Goal: Task Accomplishment & Management: Manage account settings

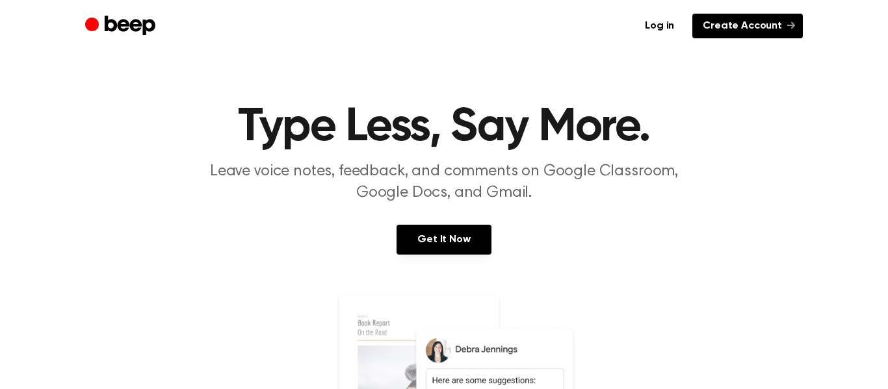
click at [783, 21] on link "Create Account" at bounding box center [747, 26] width 110 height 25
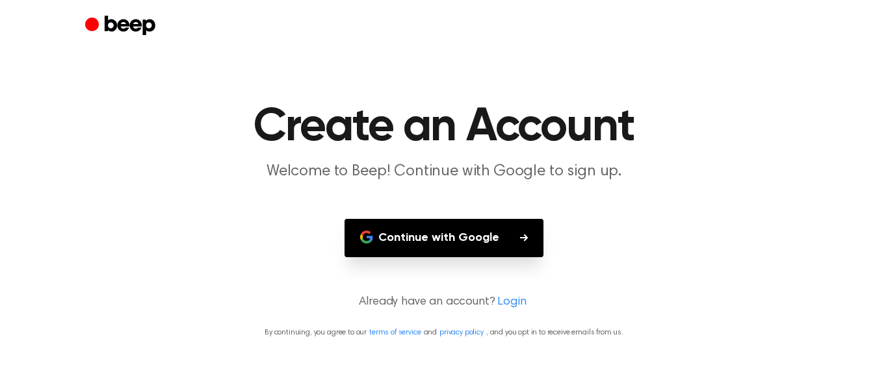
click at [481, 261] on main "Create an Account Welcome to Beep! Continue with Google to sign up. Continue wi…" at bounding box center [444, 194] width 888 height 389
click at [470, 250] on button "Continue with Google" at bounding box center [443, 238] width 199 height 38
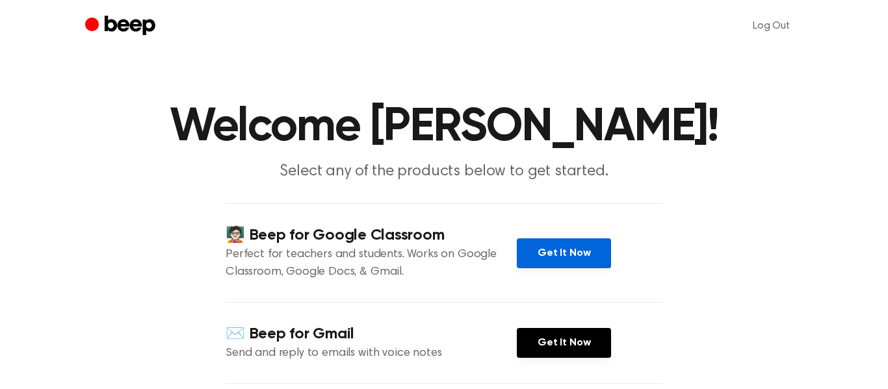
click at [571, 250] on link "Get It Now" at bounding box center [564, 253] width 94 height 30
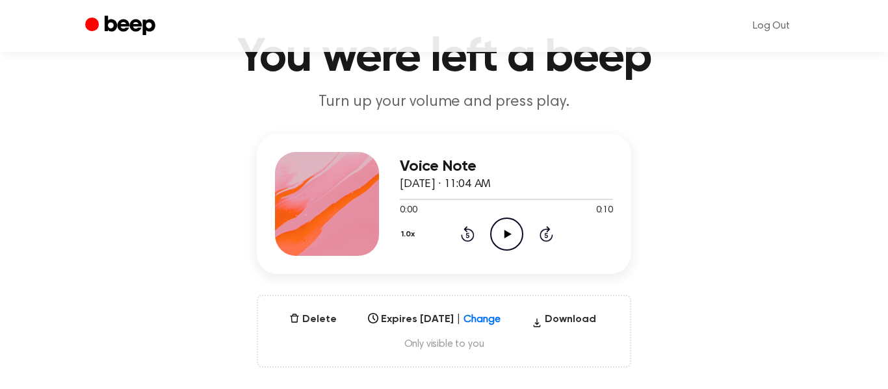
scroll to position [68, 0]
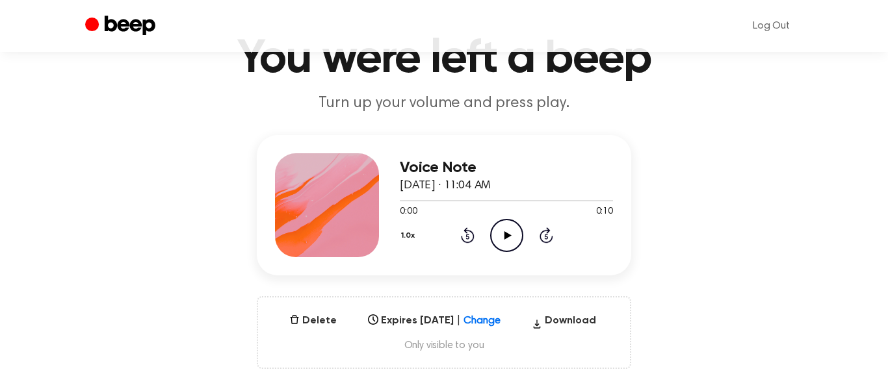
click at [306, 320] on div "Voice Note [DATE] · 11:04 AM 0:00 0:10 Your browser does not support the [objec…" at bounding box center [444, 252] width 856 height 234
click at [310, 322] on button "Delete" at bounding box center [313, 321] width 58 height 16
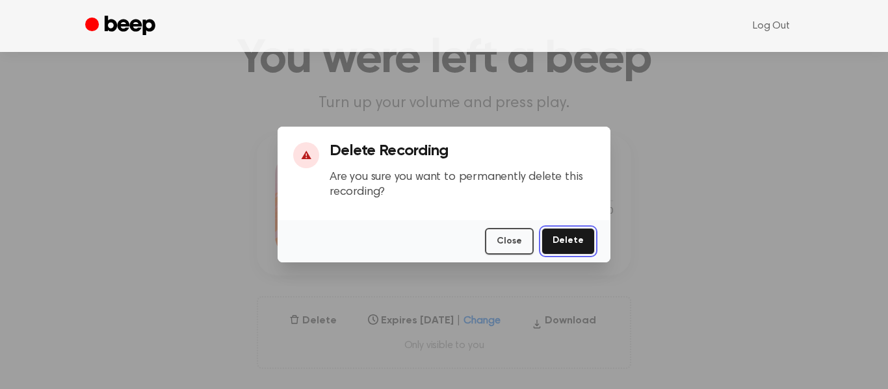
click at [574, 238] on button "Delete" at bounding box center [567, 241] width 53 height 27
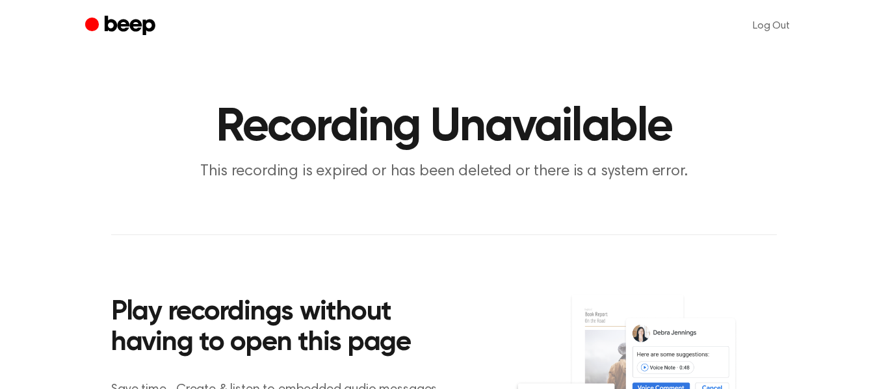
scroll to position [68, 0]
